Goal: Information Seeking & Learning: Learn about a topic

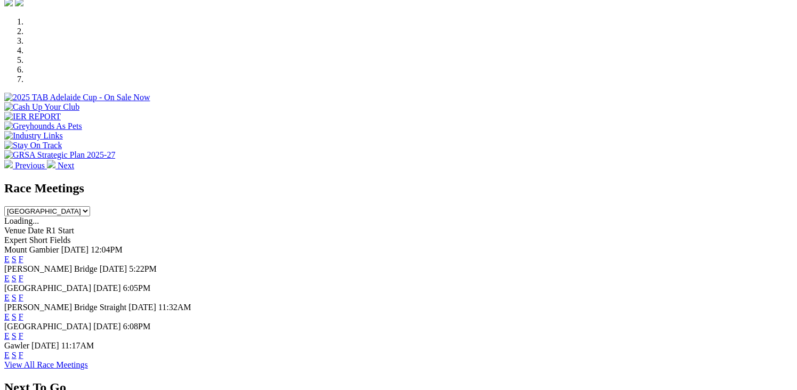
scroll to position [373, 0]
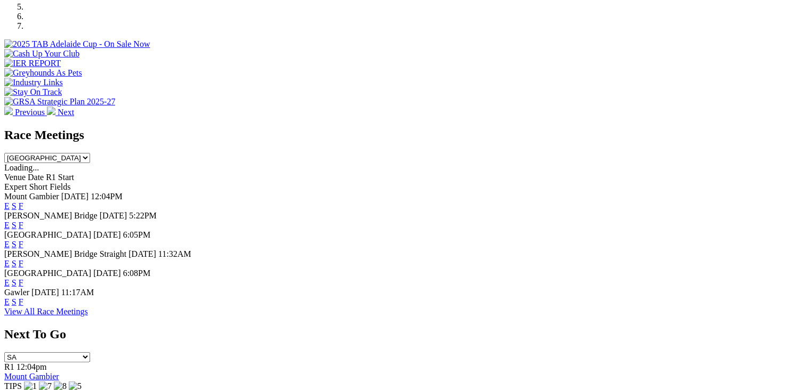
click at [23, 240] on link "F" at bounding box center [21, 244] width 5 height 9
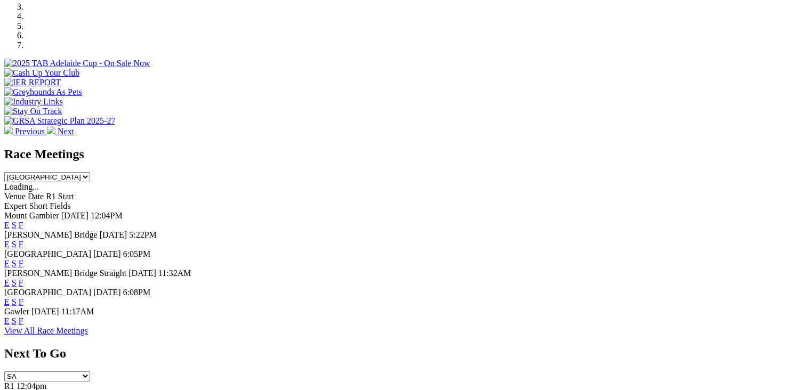
scroll to position [373, 0]
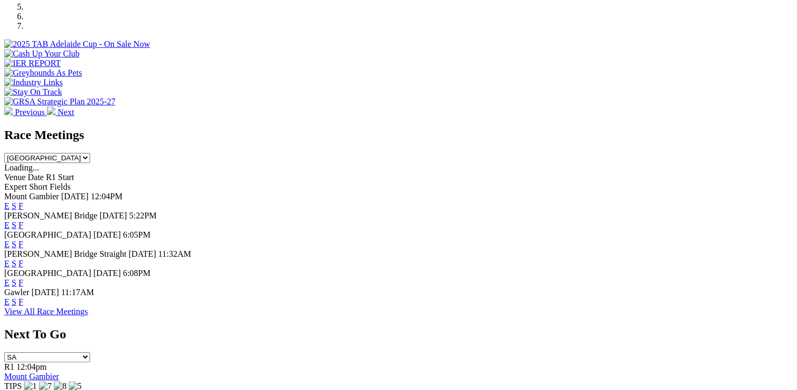
click at [23, 240] on link "F" at bounding box center [21, 244] width 5 height 9
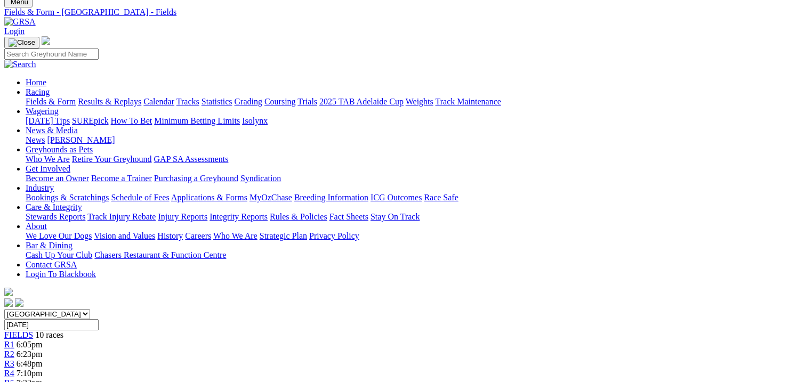
scroll to position [53, 0]
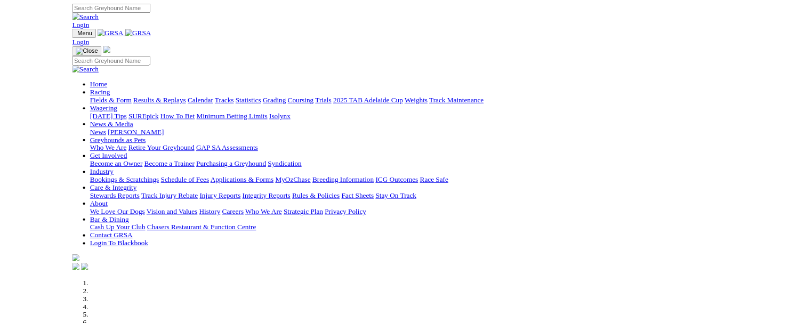
scroll to position [320, 0]
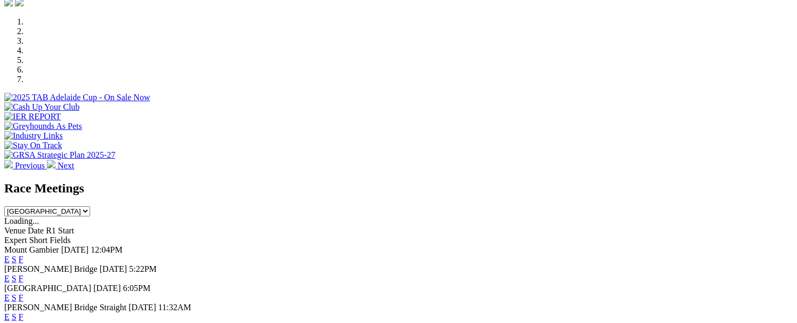
click at [23, 293] on link "F" at bounding box center [21, 297] width 5 height 9
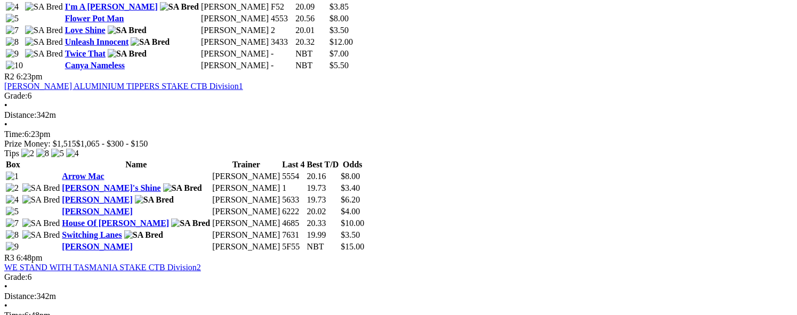
scroll to position [746, 0]
